Goal: Register for event/course

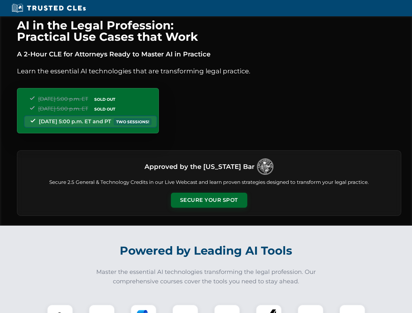
click at [209, 200] on button "Secure Your Spot" at bounding box center [209, 200] width 76 height 15
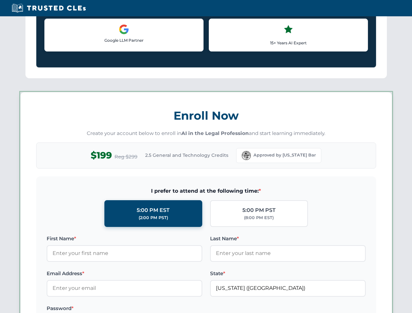
click at [102, 309] on label "Password *" at bounding box center [125, 309] width 156 height 8
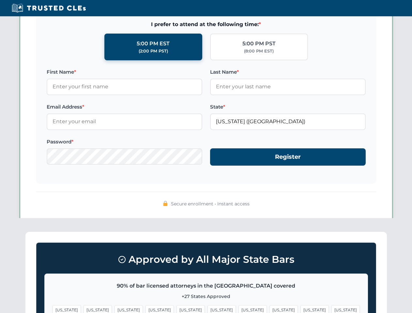
click at [239, 309] on span "[US_STATE]" at bounding box center [253, 309] width 28 height 9
click at [301, 309] on span "[US_STATE]" at bounding box center [315, 309] width 28 height 9
